Goal: Task Accomplishment & Management: Use online tool/utility

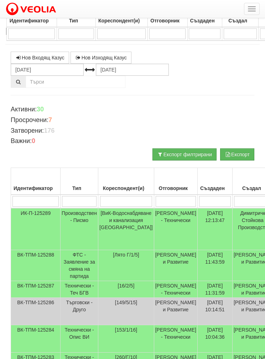
select select "40"
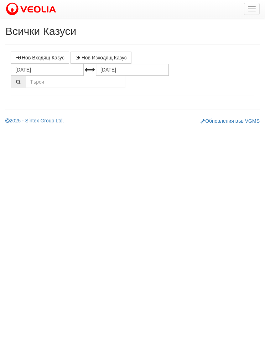
select select "1"
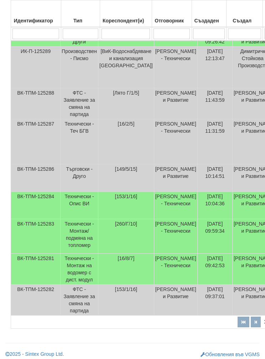
scroll to position [213, 0]
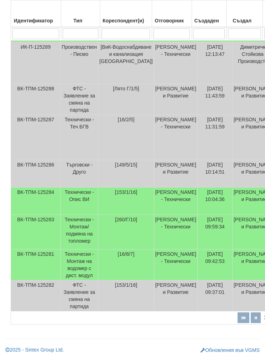
click at [65, 280] on td "Технически - Монтаж на водомер с дист. модул" at bounding box center [79, 264] width 38 height 31
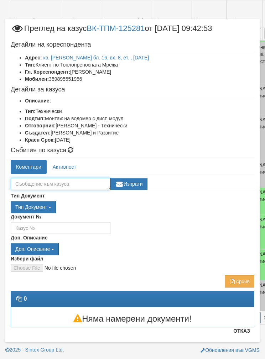
click at [41, 185] on textarea at bounding box center [61, 184] width 100 height 12
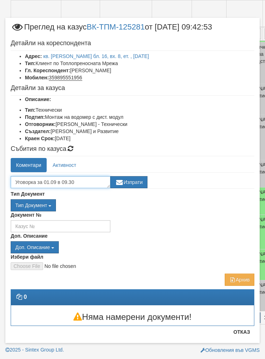
type textarea "Уговорка за 01.09 в 09.30"
click at [132, 182] on button "Изпрати" at bounding box center [128, 182] width 37 height 12
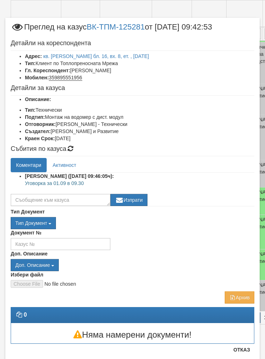
click at [243, 355] on button "Отказ" at bounding box center [241, 349] width 25 height 11
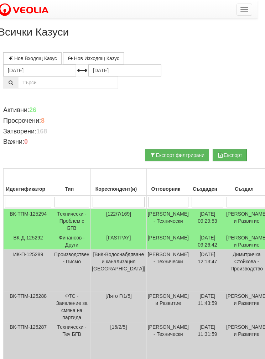
scroll to position [0, 8]
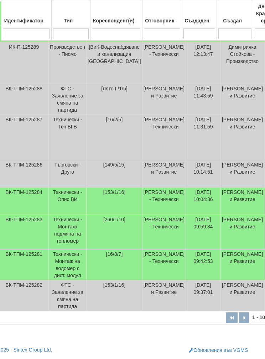
scroll to position [241, 9]
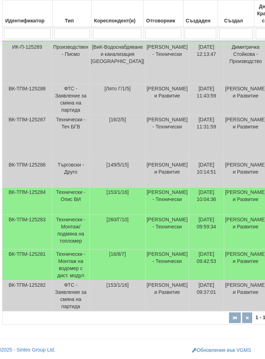
click at [126, 227] on td "[260/Г/10]" at bounding box center [118, 232] width 56 height 35
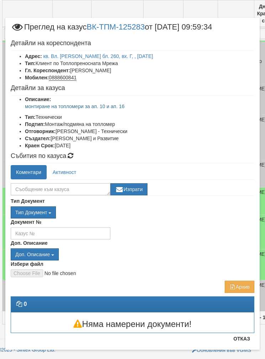
click at [240, 339] on button "Отказ" at bounding box center [241, 338] width 25 height 11
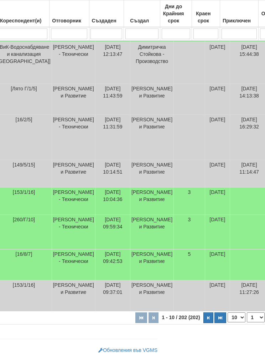
scroll to position [241, 100]
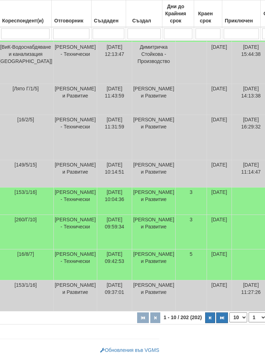
click at [229, 321] on select "10 20 30 40" at bounding box center [238, 317] width 18 height 10
select select "40"
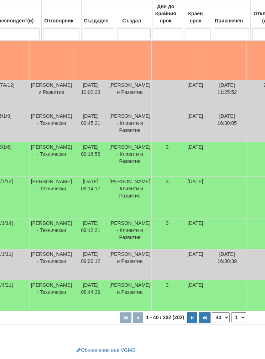
scroll to position [1323, 128]
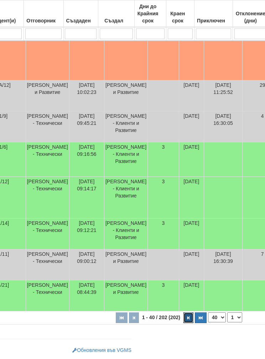
click at [183, 322] on button "button" at bounding box center [188, 317] width 10 height 11
select select "2"
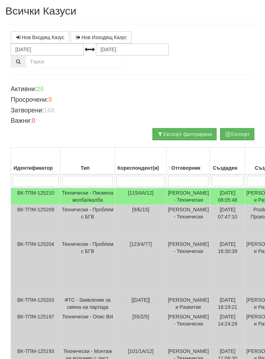
scroll to position [0, 0]
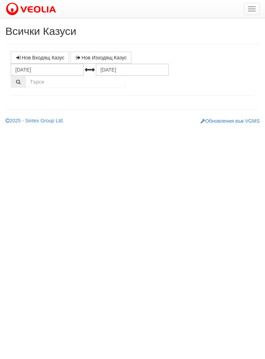
select select "1"
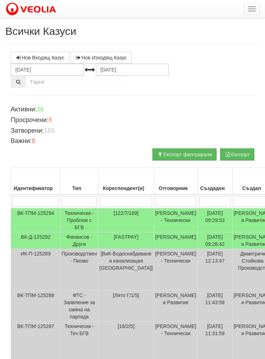
click at [107, 249] on td "[FASTPAY]" at bounding box center [126, 240] width 56 height 17
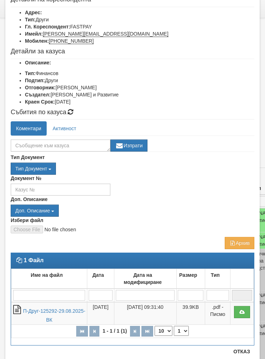
scroll to position [49, 0]
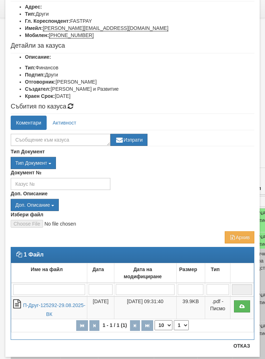
click at [51, 311] on link "П-Друг-125292-29.08.2025-ВК" at bounding box center [54, 309] width 62 height 15
click at [237, 351] on button "Отказ" at bounding box center [241, 345] width 25 height 11
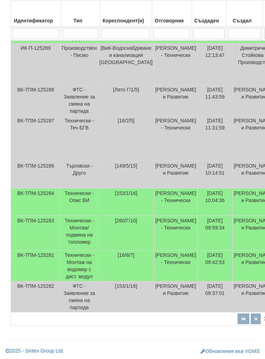
scroll to position [213, 0]
